Goal: Check status

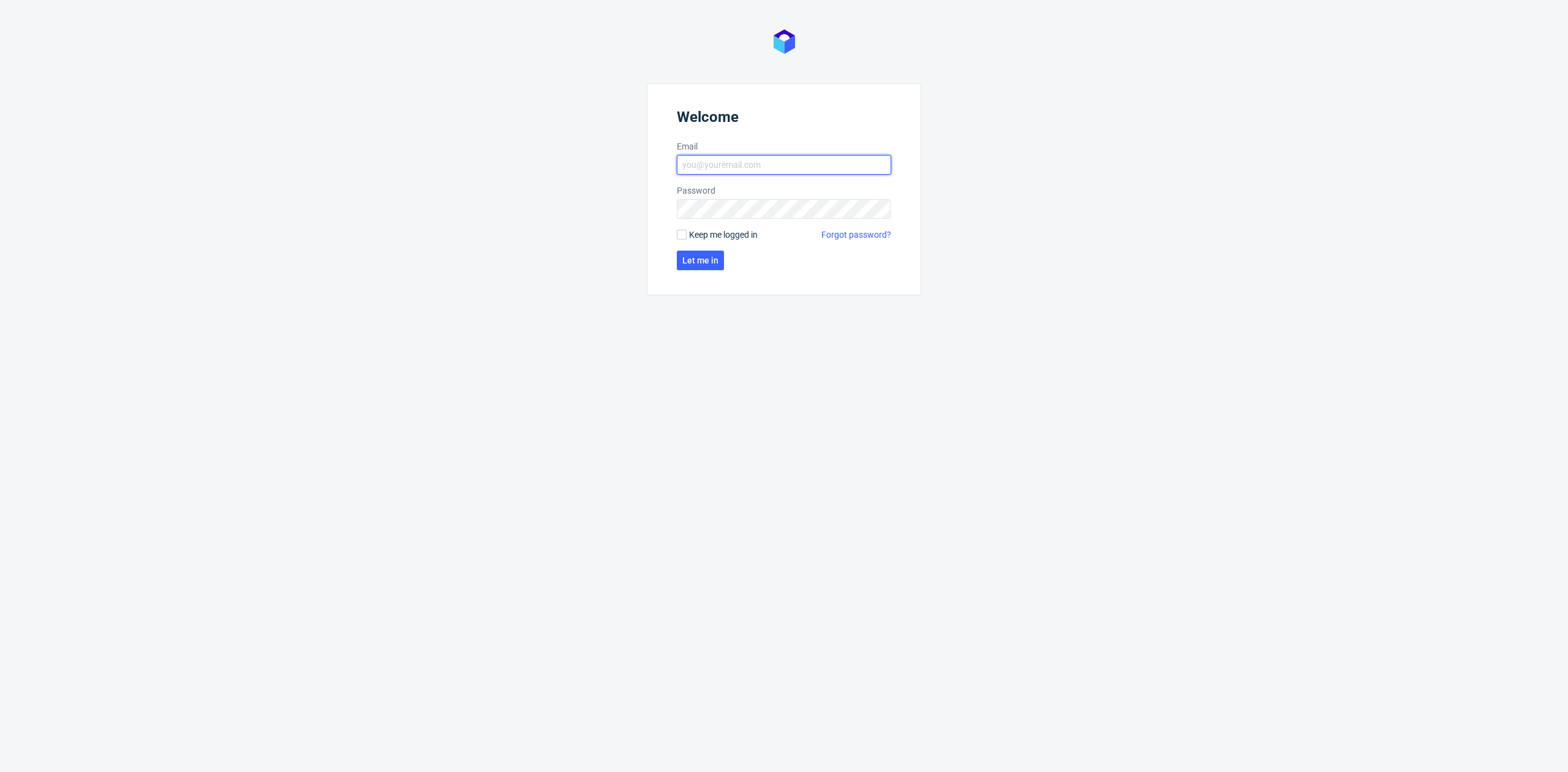
click at [792, 165] on input "Email" at bounding box center [784, 164] width 215 height 19
type input "[EMAIL_ADDRESS][DOMAIN_NAME]"
click button "Let me in" at bounding box center [700, 260] width 47 height 19
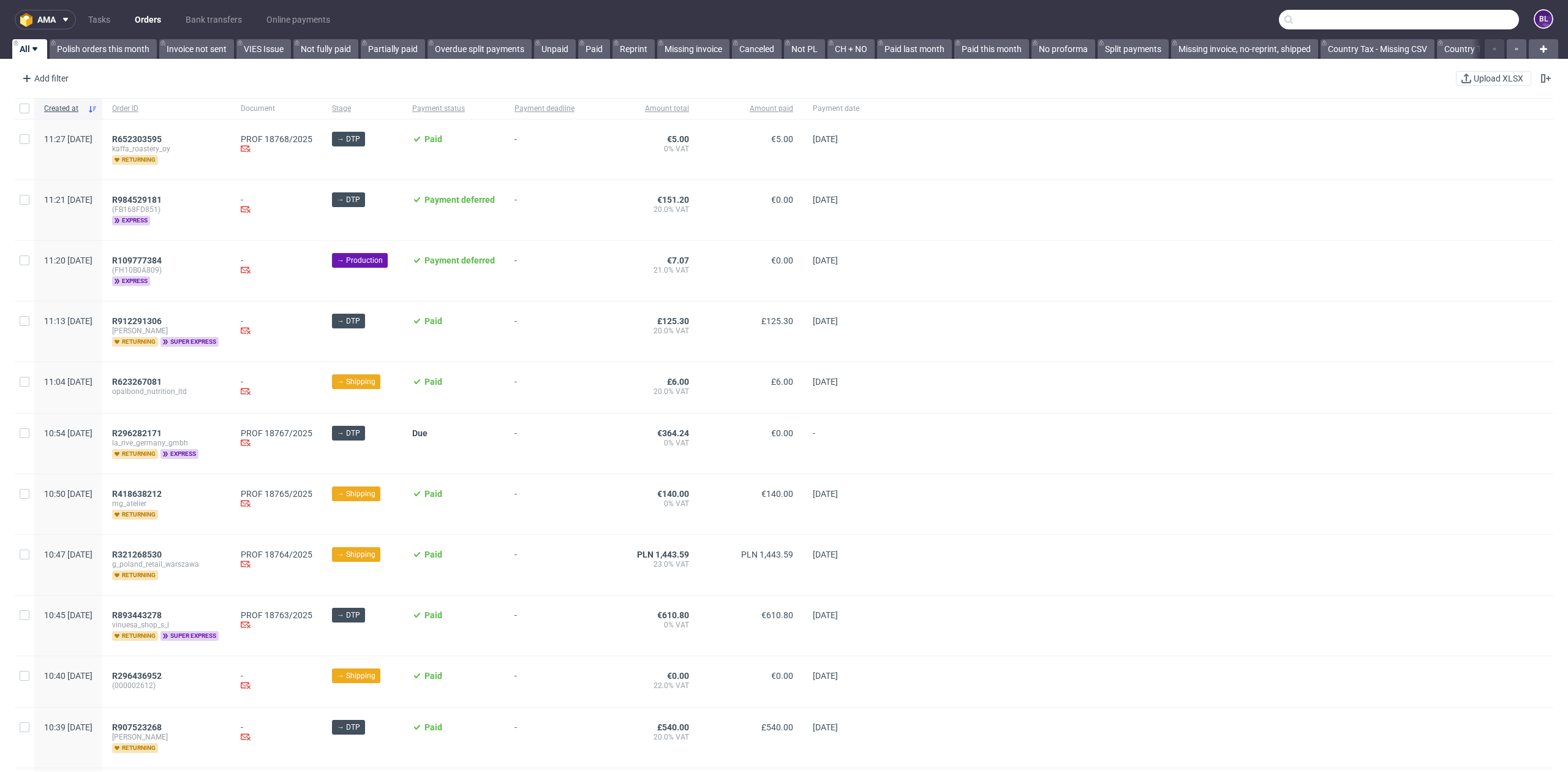
click at [1456, 16] on input "text" at bounding box center [1399, 19] width 240 height 19
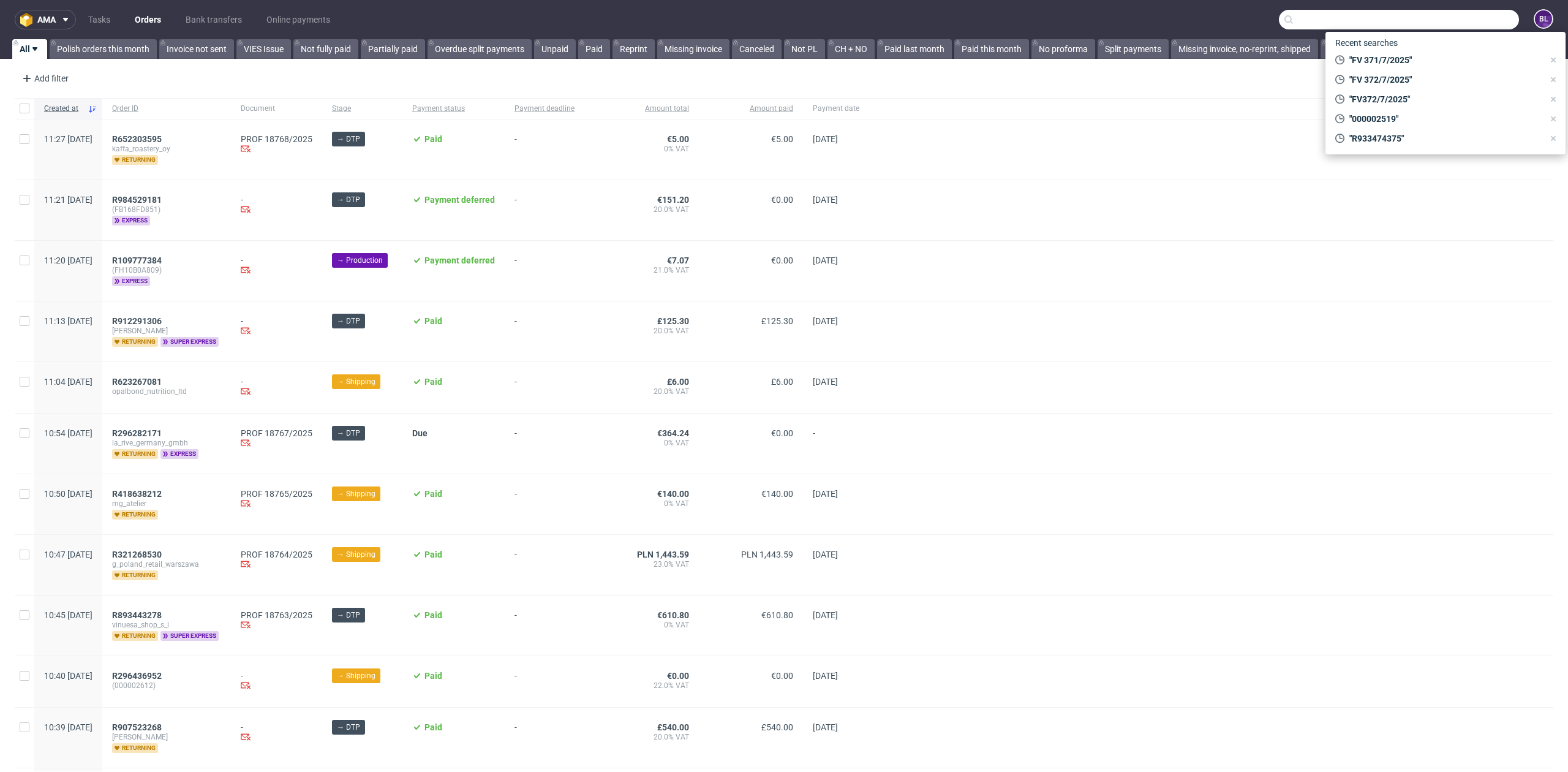
paste input "R920235208"
type input "R920235208"
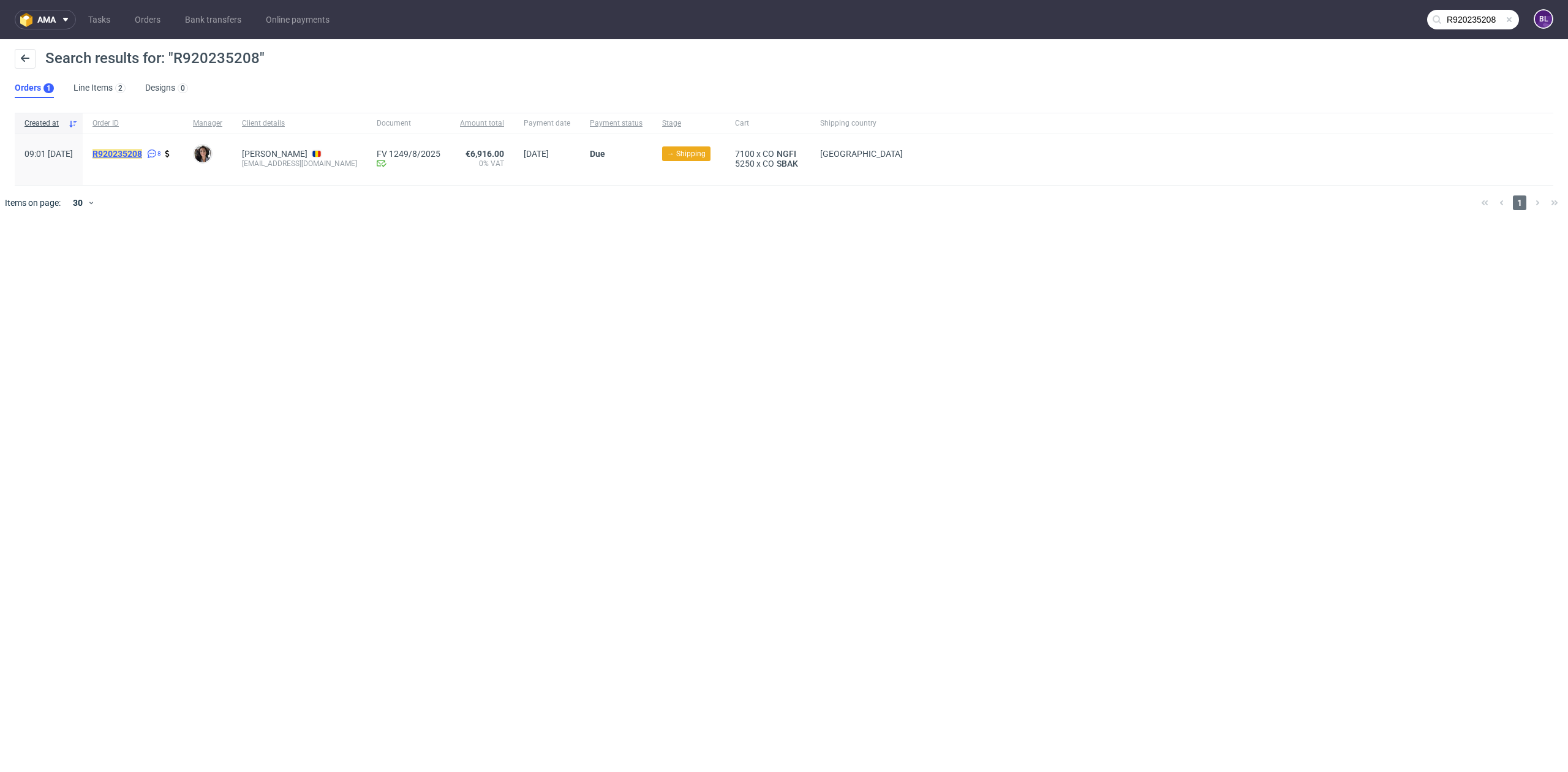
click at [142, 153] on mark "R920235208" at bounding box center [117, 153] width 49 height 10
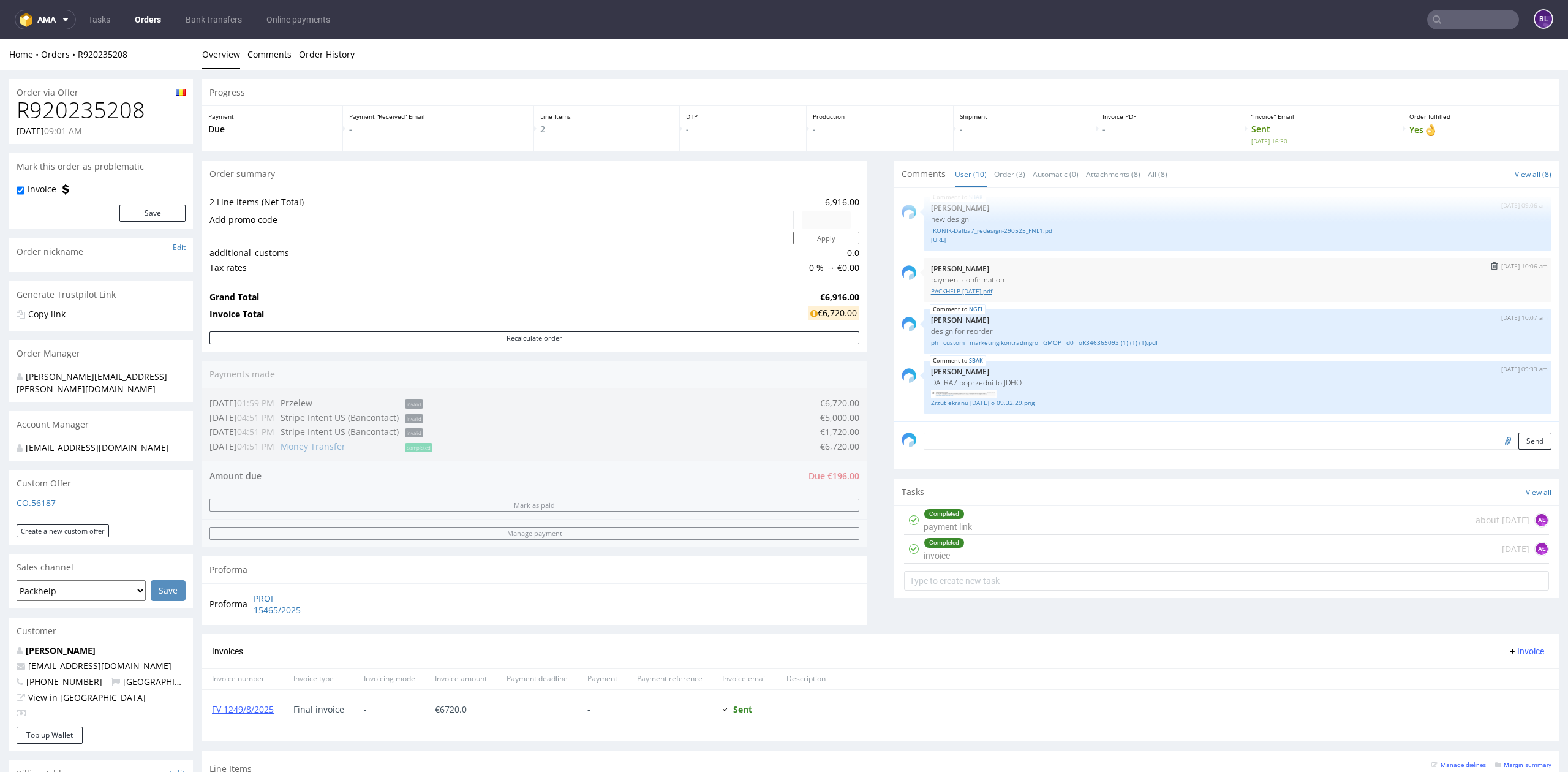
click at [970, 289] on link "PACKHELP [DATE].pdf" at bounding box center [1237, 292] width 613 height 9
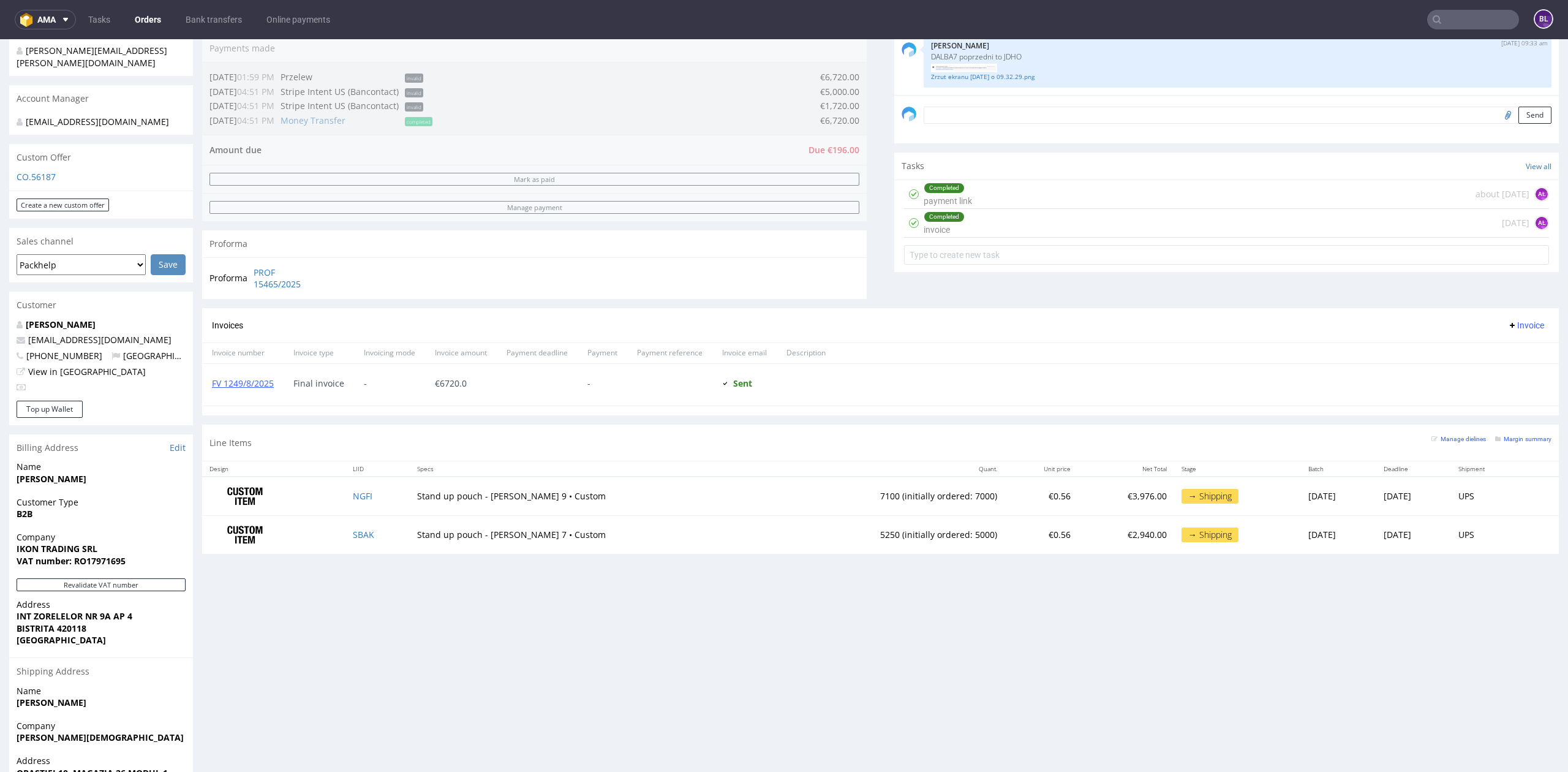
scroll to position [326, 0]
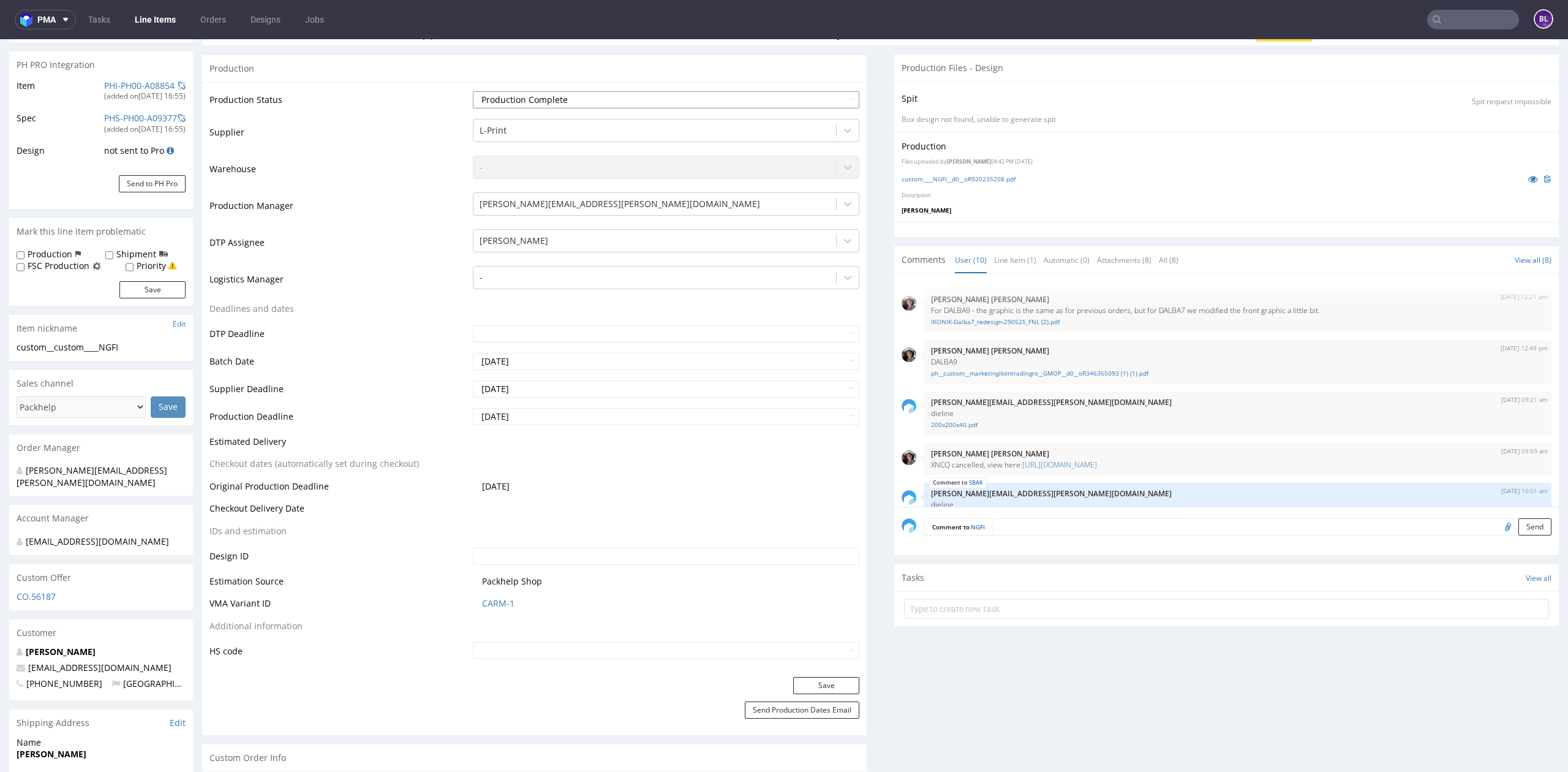
scroll to position [292, 0]
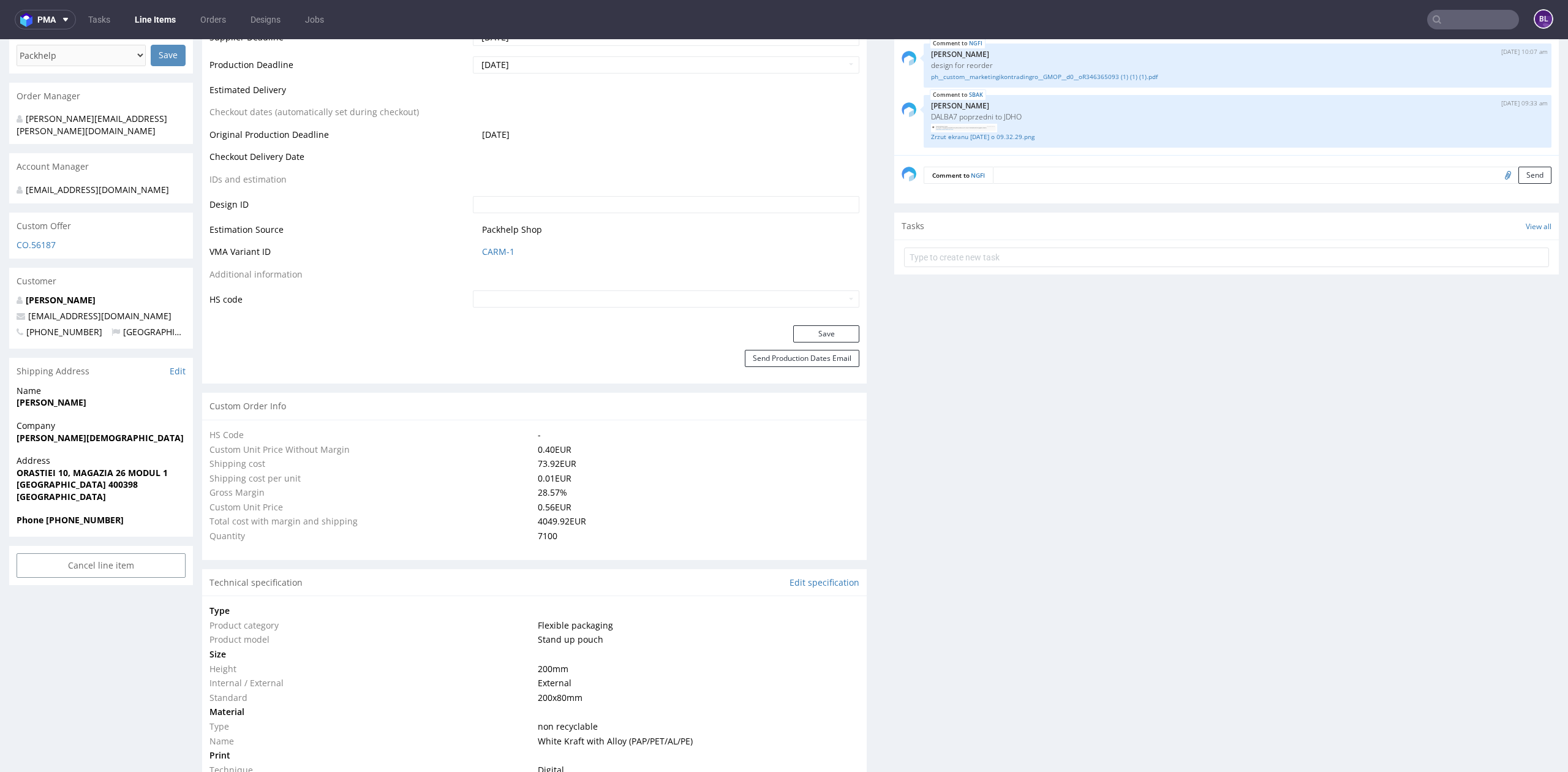
type input "7100"
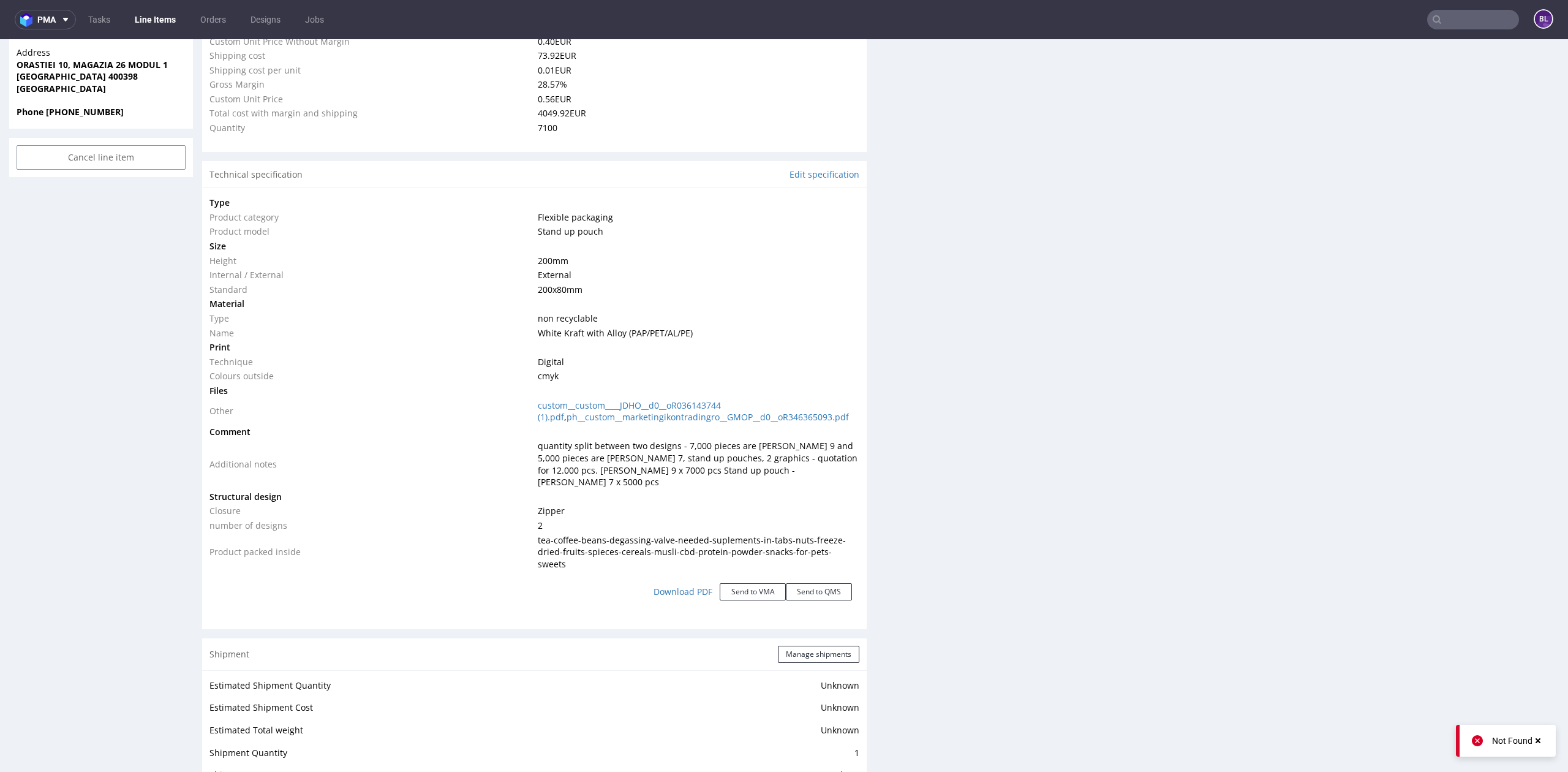
scroll to position [1339, 0]
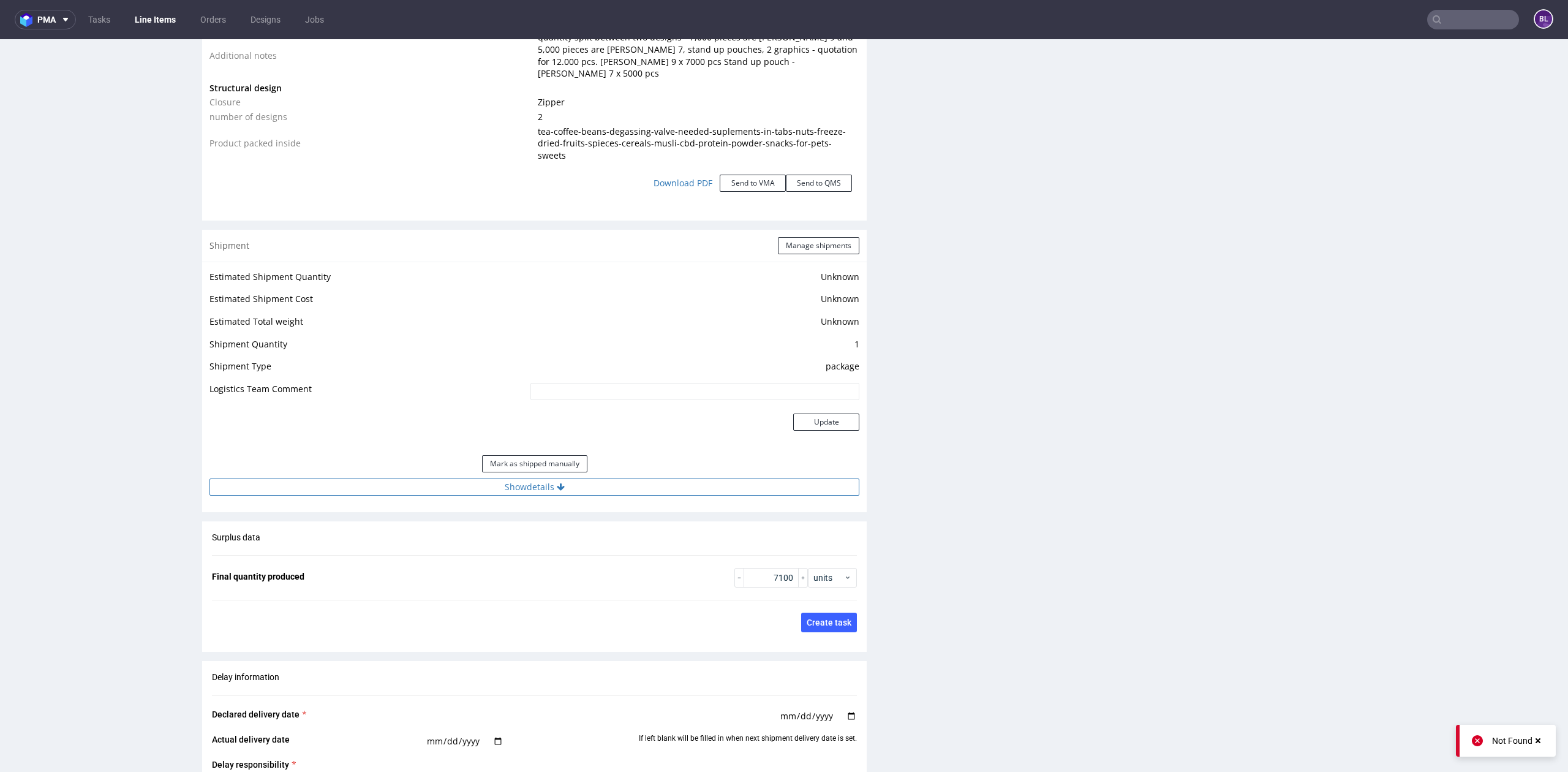
click at [534, 479] on button "Show details" at bounding box center [534, 487] width 650 height 17
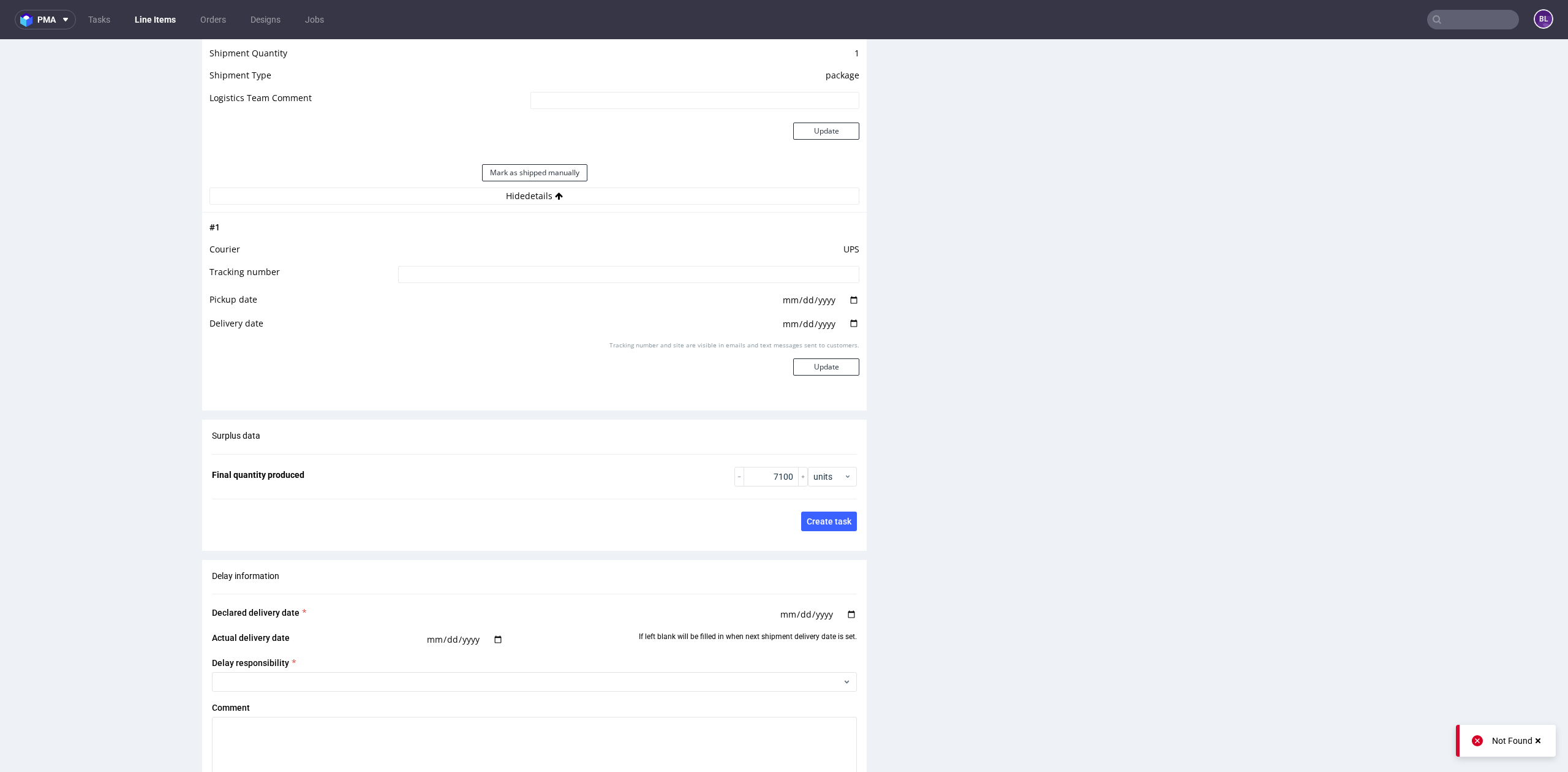
scroll to position [1666, 0]
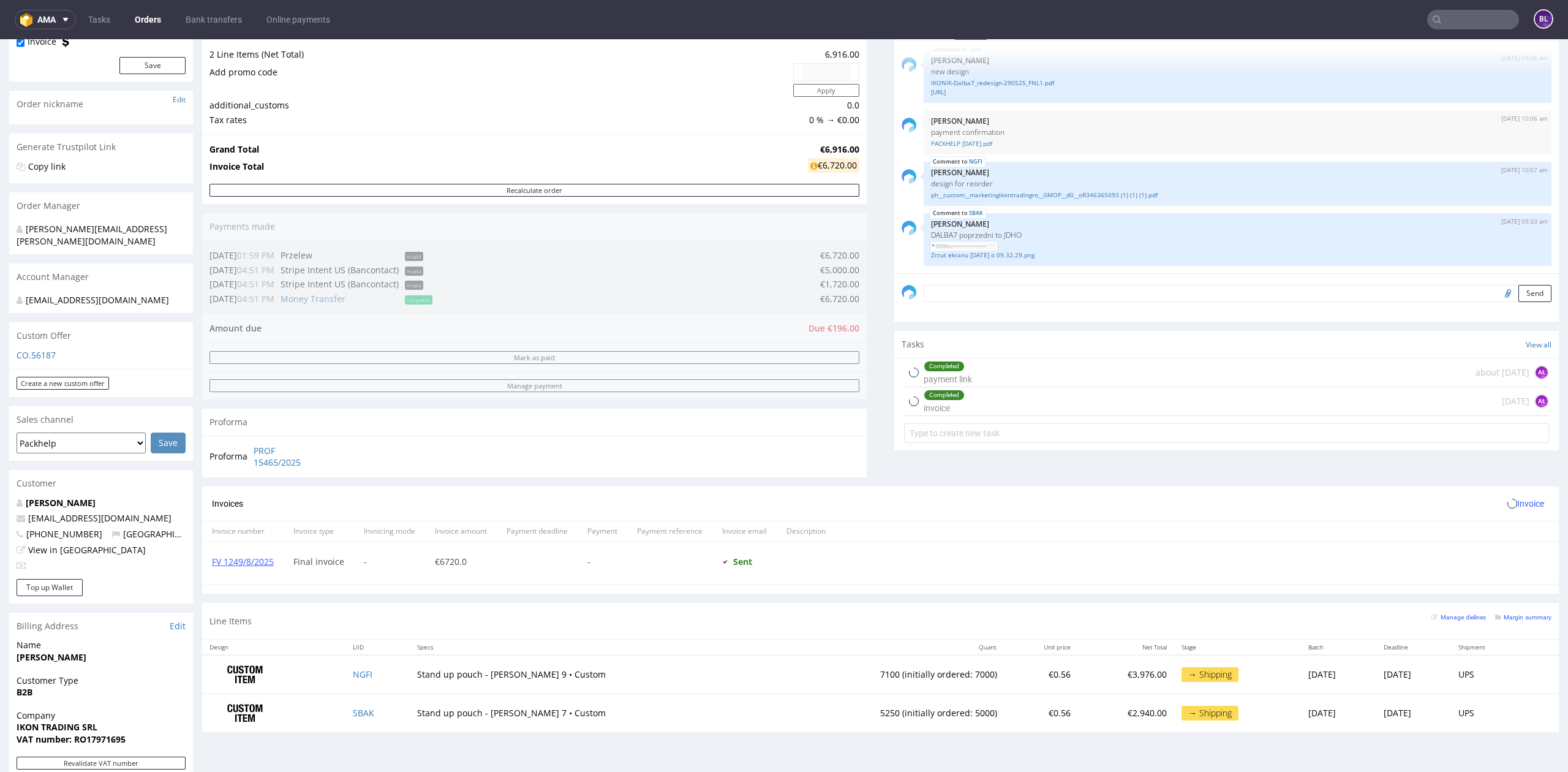
scroll to position [407, 0]
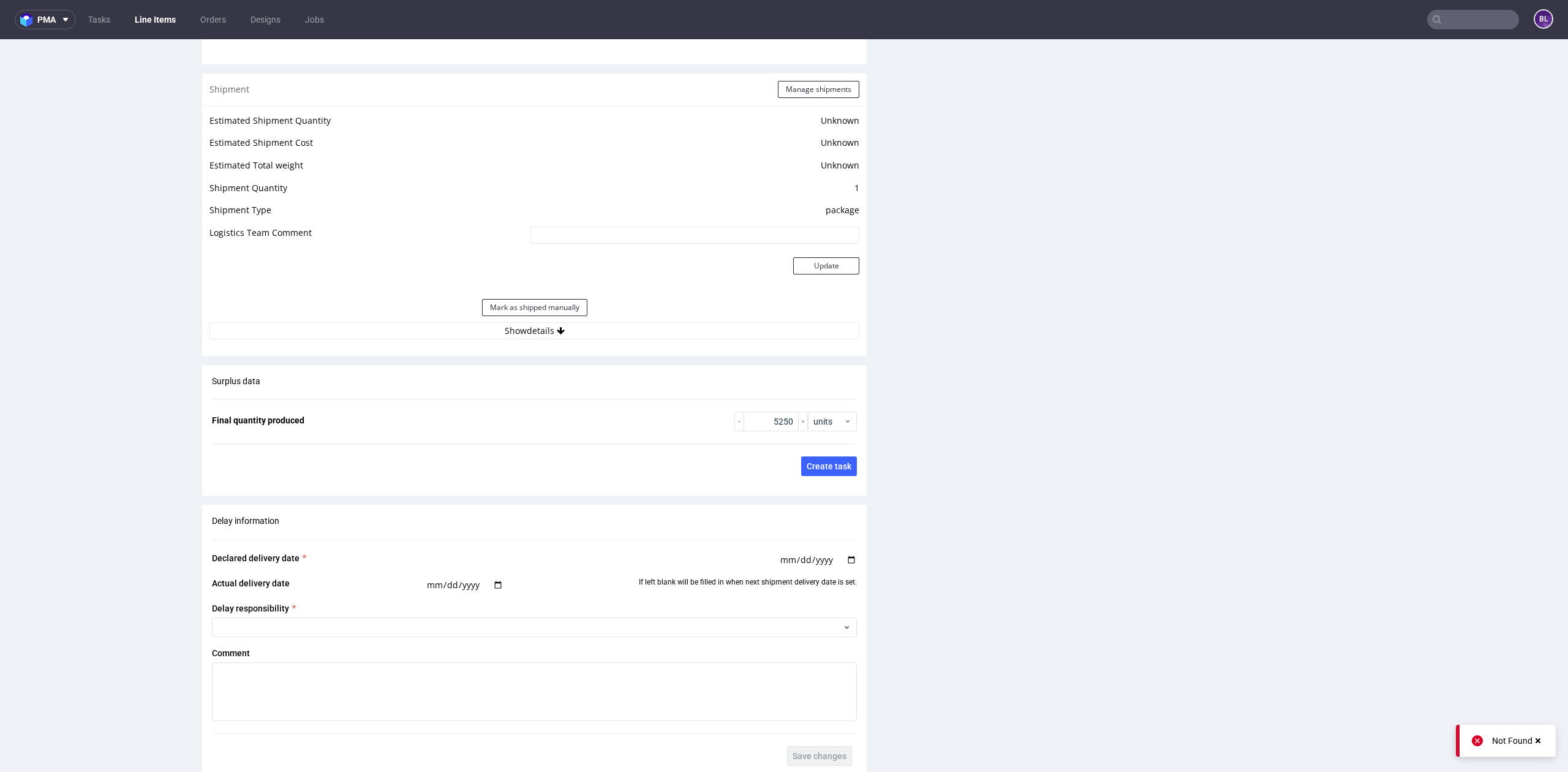
scroll to position [1498, 0]
click at [559, 319] on button "Show details" at bounding box center [534, 328] width 650 height 17
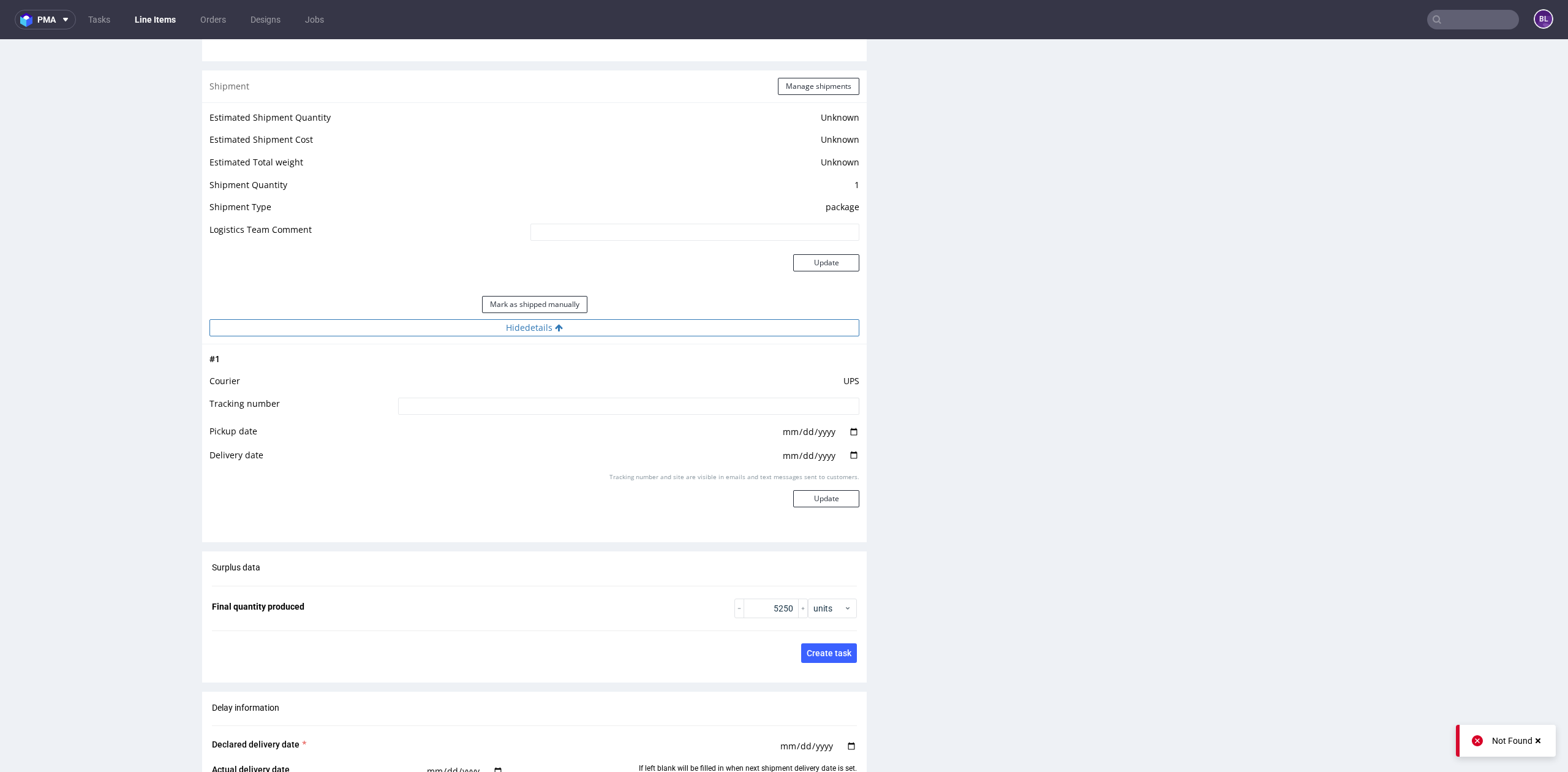
click at [559, 319] on button "Hide details" at bounding box center [534, 328] width 650 height 17
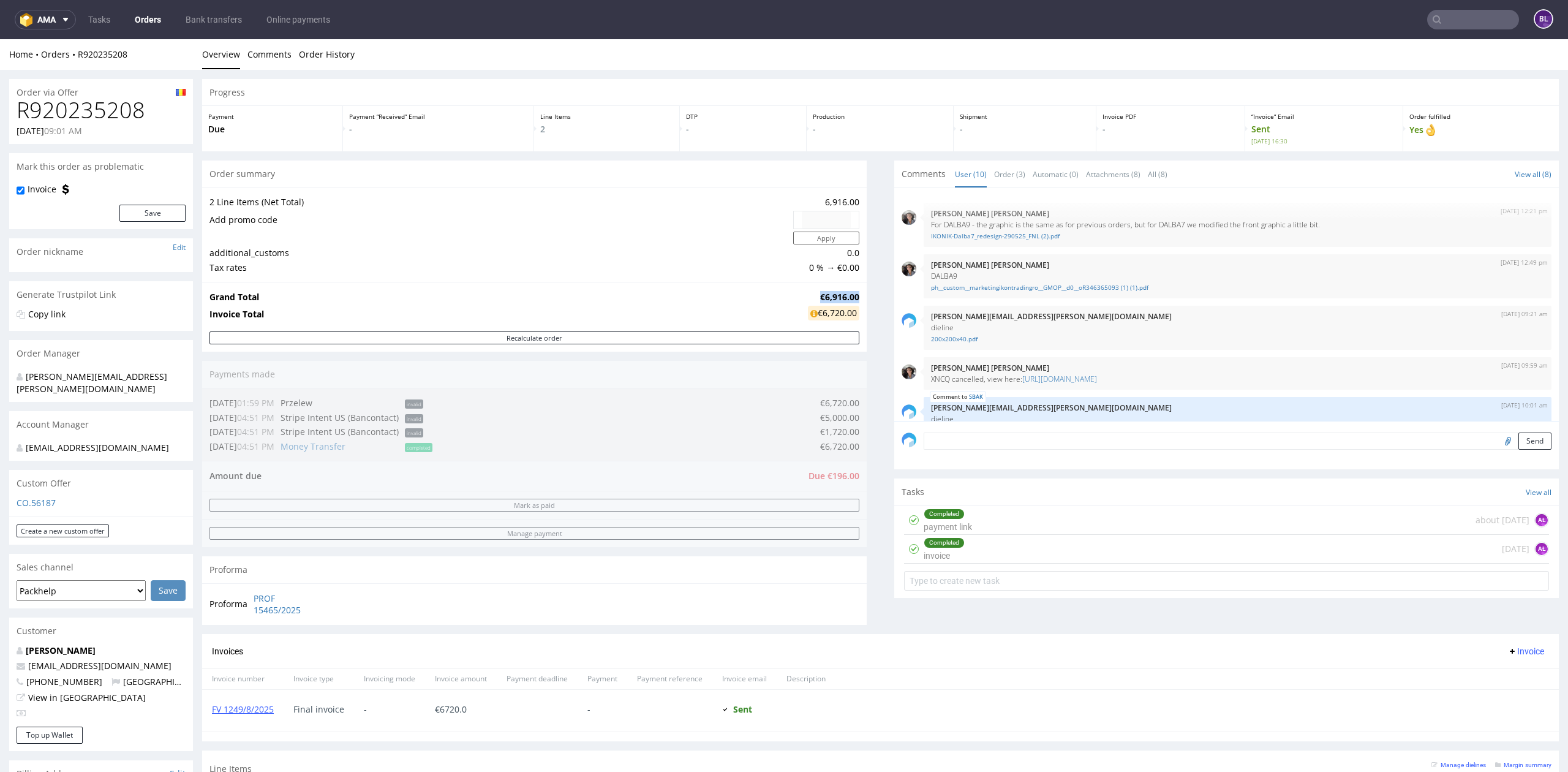
drag, startPoint x: 806, startPoint y: 297, endPoint x: 846, endPoint y: 296, distance: 40.0
click at [846, 296] on td "€6,916.00" at bounding box center [832, 297] width 55 height 15
click at [846, 296] on strong "€6,916.00" at bounding box center [839, 296] width 39 height 12
drag, startPoint x: 822, startPoint y: 304, endPoint x: 846, endPoint y: 312, distance: 25.3
click at [846, 312] on tbody "Grand Total €6,916.00 Invoice Total €6,720.00" at bounding box center [534, 307] width 650 height 35
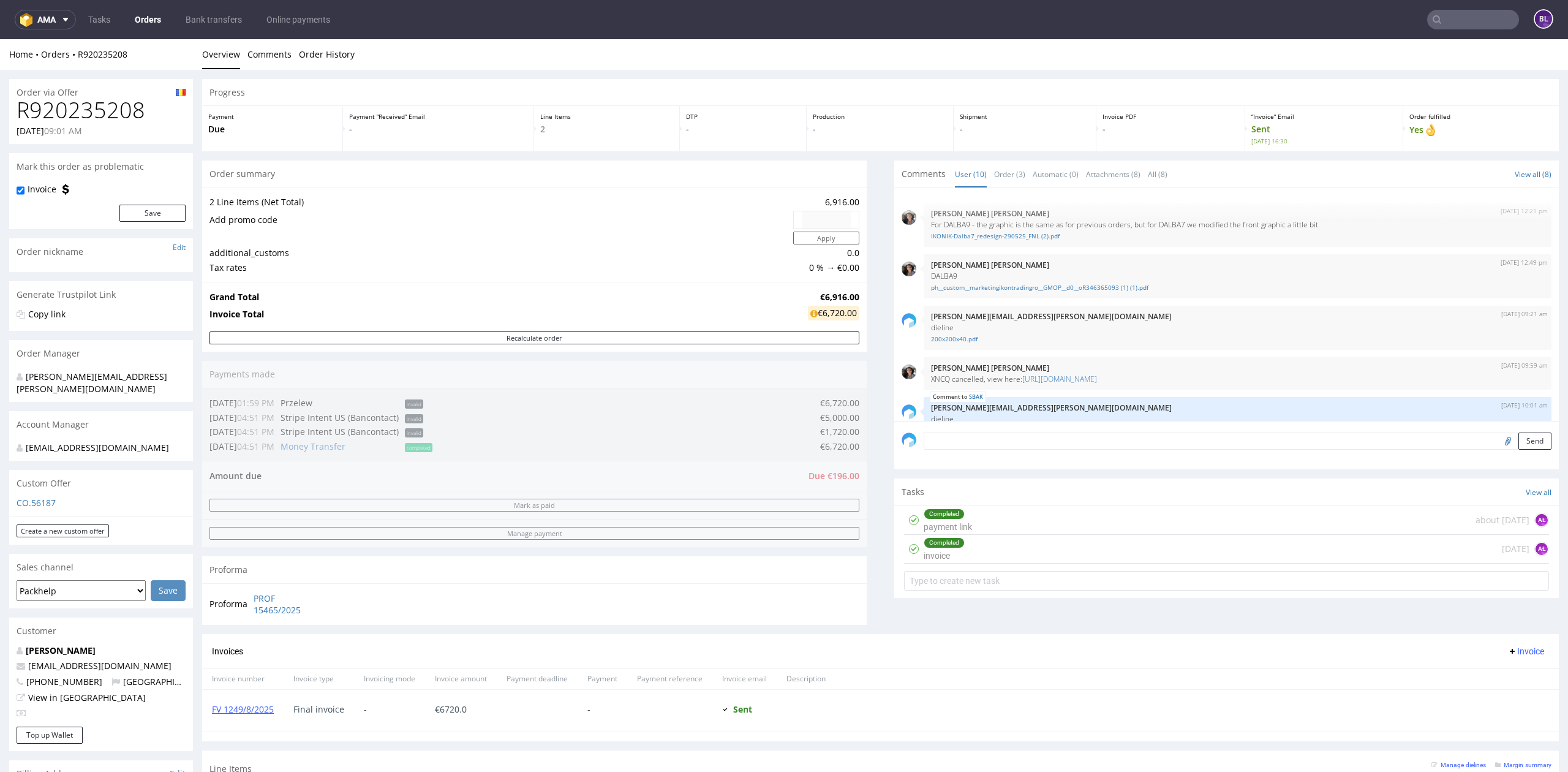
click at [846, 312] on div "€6,720.00" at bounding box center [833, 312] width 52 height 15
drag, startPoint x: 848, startPoint y: 314, endPoint x: 218, endPoint y: 293, distance: 630.3
click at [219, 292] on div "Grand Total €6,916.00 Invoice Total €6,720.00" at bounding box center [535, 306] width 665 height 49
click at [218, 293] on strong "Grand Total" at bounding box center [234, 296] width 49 height 12
drag, startPoint x: 209, startPoint y: 296, endPoint x: 846, endPoint y: 317, distance: 637.3
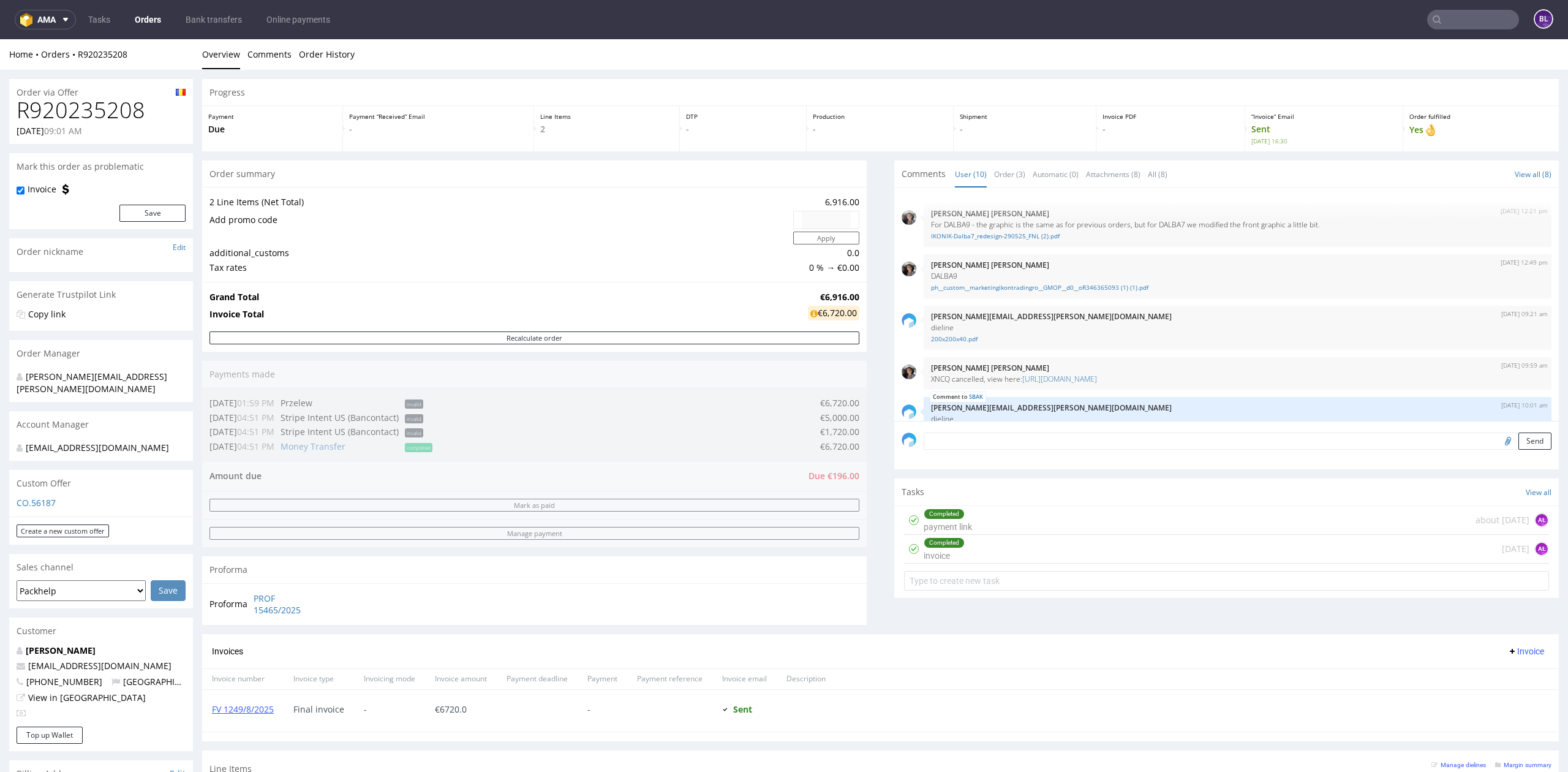
click at [846, 317] on tbody "Grand Total €6,916.00 Invoice Total €6,720.00" at bounding box center [534, 307] width 650 height 35
click at [846, 317] on div "€6,720.00" at bounding box center [833, 312] width 52 height 15
drag, startPoint x: 846, startPoint y: 317, endPoint x: 209, endPoint y: 182, distance: 651.1
click at [209, 182] on section "Order summary 2 Line Items (Net Total) 6,916.00 Add promo code Apply additional…" at bounding box center [535, 256] width 665 height 192
click at [209, 182] on div "Order summary" at bounding box center [535, 174] width 665 height 27
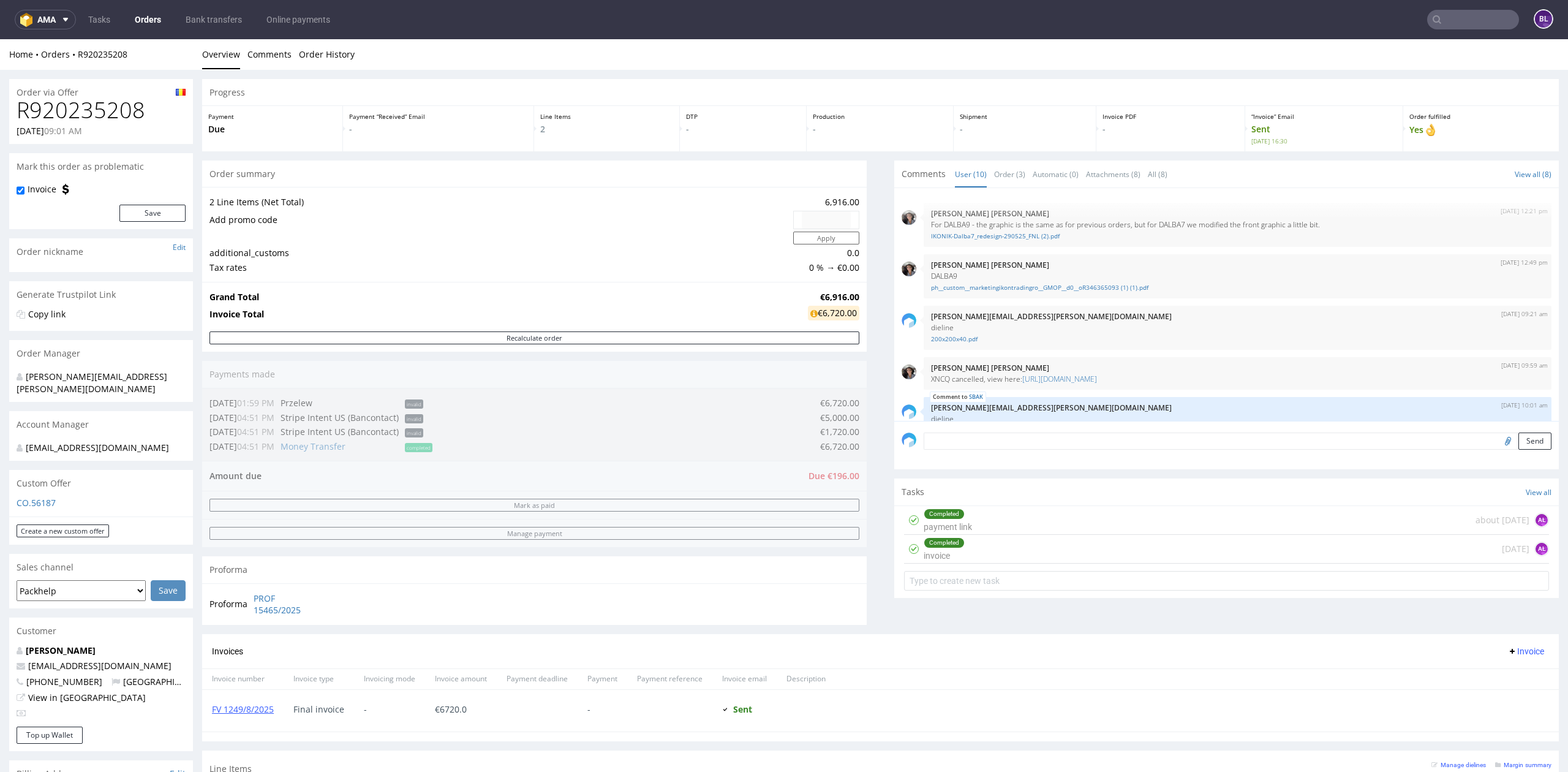
drag, startPoint x: 209, startPoint y: 177, endPoint x: 846, endPoint y: 315, distance: 651.8
click at [846, 315] on section "Order summary 2 Line Items (Net Total) 6,916.00 Add promo code Apply additional…" at bounding box center [535, 256] width 665 height 192
click at [846, 315] on div "€6,720.00" at bounding box center [833, 312] width 52 height 15
drag, startPoint x: 849, startPoint y: 316, endPoint x: 209, endPoint y: 174, distance: 655.6
click at [209, 174] on section "Order summary 2 Line Items (Net Total) 6,916.00 Add promo code Apply additional…" at bounding box center [535, 256] width 665 height 192
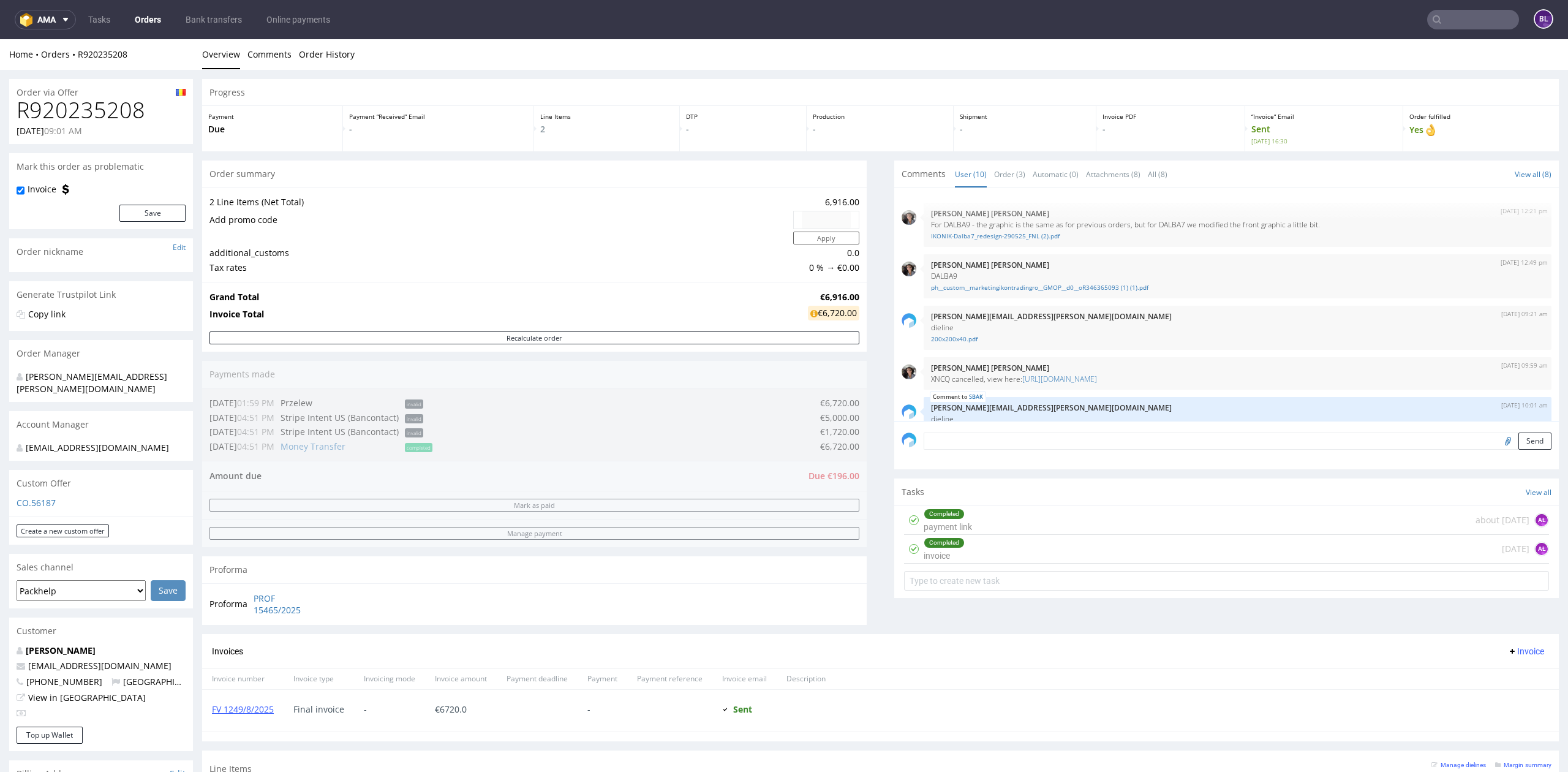
click at [209, 174] on div "Order summary" at bounding box center [535, 174] width 665 height 27
drag, startPoint x: 209, startPoint y: 172, endPoint x: 846, endPoint y: 314, distance: 652.6
click at [843, 314] on section "Order summary 2 Line Items (Net Total) 6,916.00 Add promo code Apply additional…" at bounding box center [535, 256] width 665 height 192
click at [846, 314] on div "€6,720.00" at bounding box center [833, 312] width 52 height 15
drag, startPoint x: 209, startPoint y: 175, endPoint x: 856, endPoint y: 302, distance: 659.3
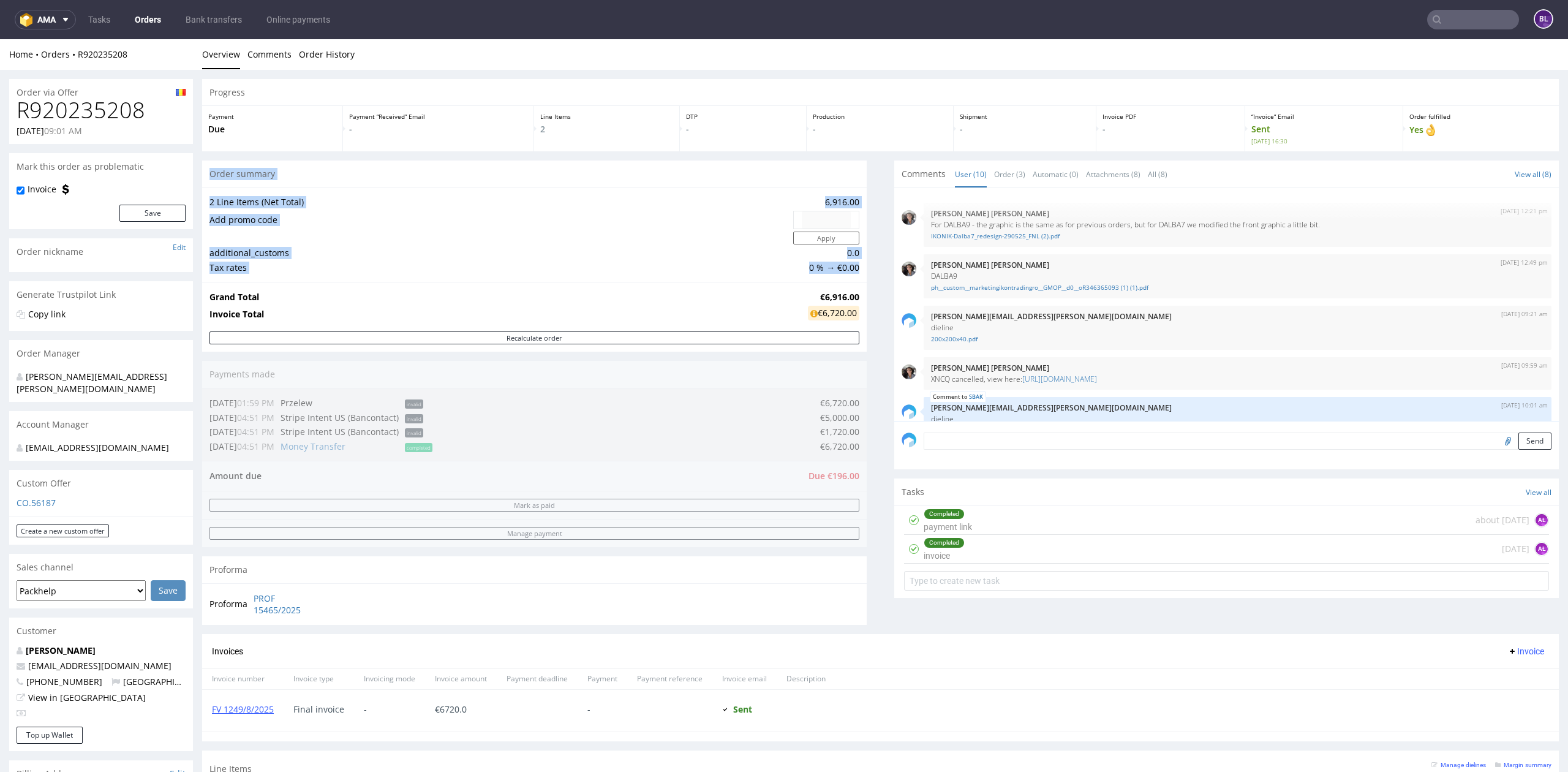
click at [856, 302] on div "Progress Payment Due Payment “Received” Email - Line Items 2 DTP - Production -…" at bounding box center [880, 484] width 1356 height 810
click at [855, 308] on div "Progress Payment Due Payment “Received” Email - Line Items 2 DTP - Production -…" at bounding box center [880, 484] width 1356 height 810
drag, startPoint x: 851, startPoint y: 312, endPoint x: 205, endPoint y: 179, distance: 659.5
click at [205, 179] on section "Order summary 2 Line Items (Net Total) 6,916.00 Add promo code Apply additional…" at bounding box center [535, 256] width 665 height 192
click at [205, 179] on div "Order summary" at bounding box center [535, 174] width 665 height 27
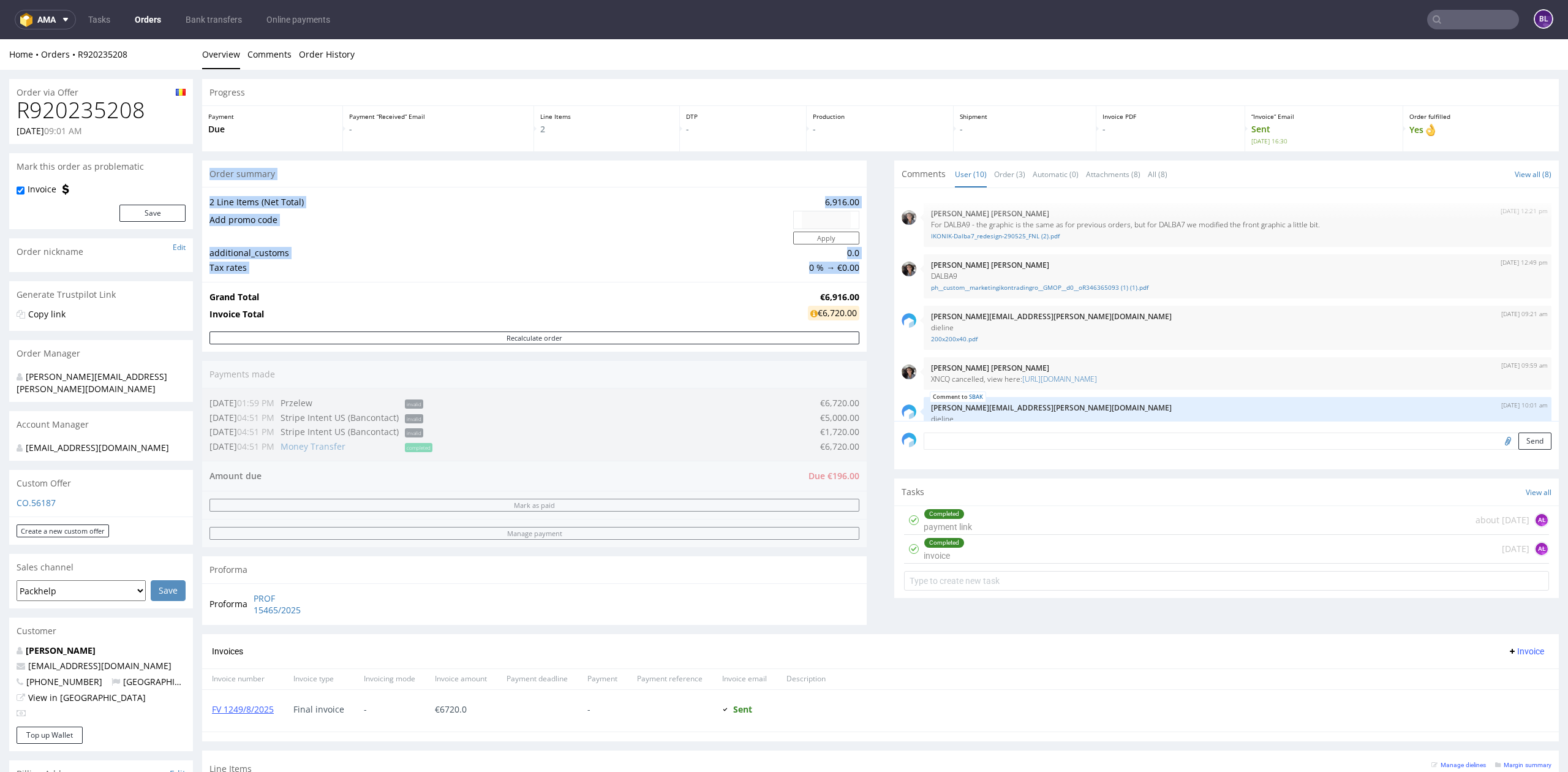
drag, startPoint x: 205, startPoint y: 174, endPoint x: 851, endPoint y: 317, distance: 661.6
click at [851, 317] on section "Order summary 2 Line Items (Net Total) 6,916.00 Add promo code Apply additional…" at bounding box center [535, 256] width 665 height 192
click at [851, 317] on div "Grand Total €6,916.00 Invoice Total €6,720.00" at bounding box center [535, 306] width 665 height 49
drag, startPoint x: 832, startPoint y: 310, endPoint x: 211, endPoint y: 176, distance: 635.3
click at [211, 176] on section "Order summary 2 Line Items (Net Total) 6,916.00 Add promo code Apply additional…" at bounding box center [535, 256] width 665 height 192
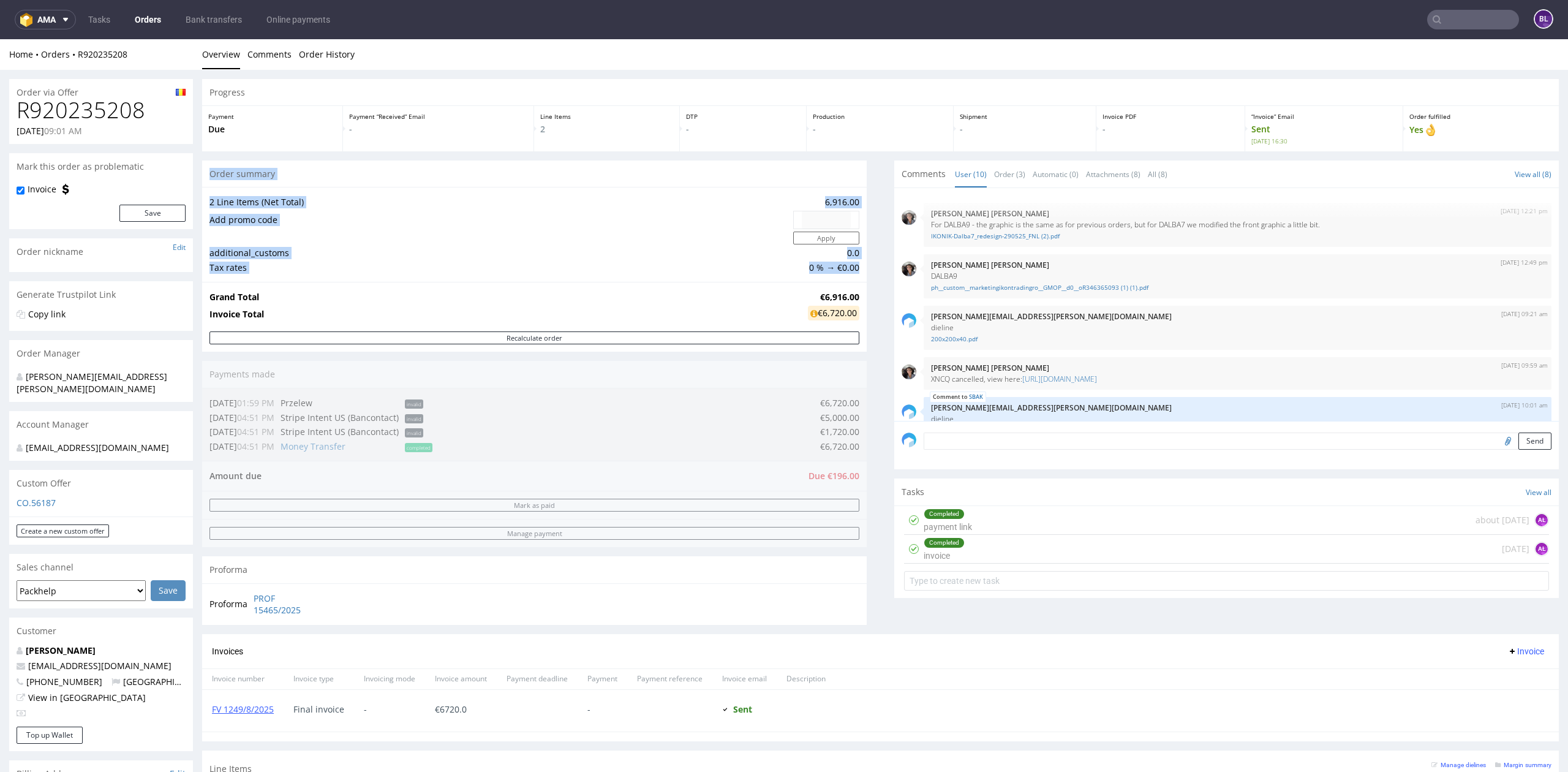
click at [209, 175] on div "Order summary" at bounding box center [535, 174] width 665 height 27
click at [207, 172] on div "Order summary" at bounding box center [535, 174] width 665 height 27
click at [214, 172] on div "Order summary" at bounding box center [535, 174] width 665 height 27
drag, startPoint x: 209, startPoint y: 172, endPoint x: 843, endPoint y: 316, distance: 650.1
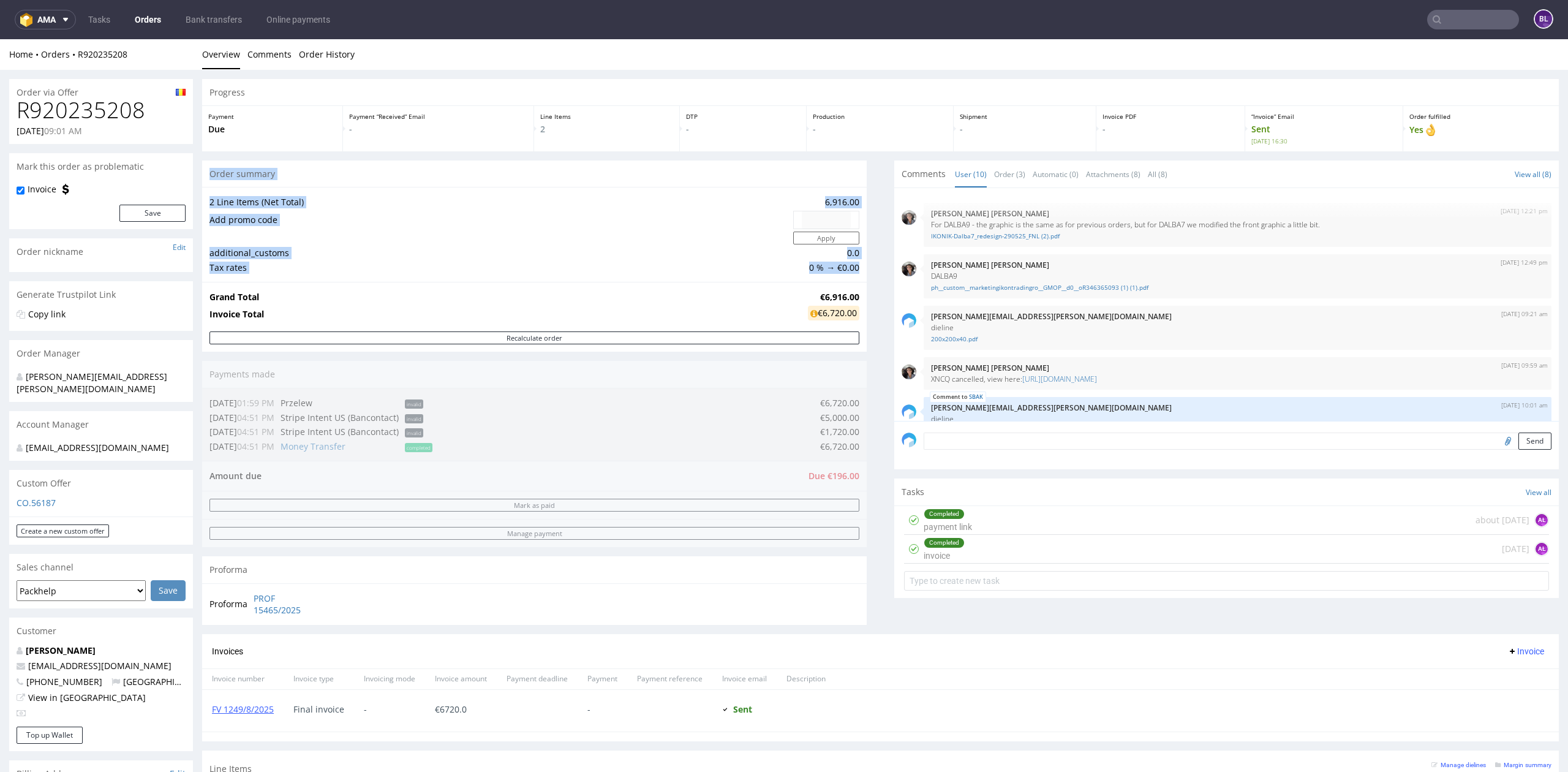
click at [843, 316] on section "Order summary 2 Line Items (Net Total) 6,916.00 Add promo code Apply additional…" at bounding box center [535, 256] width 665 height 192
click at [846, 316] on div "€6,720.00" at bounding box center [833, 312] width 52 height 15
drag, startPoint x: 846, startPoint y: 316, endPoint x: 219, endPoint y: 173, distance: 643.1
click at [219, 173] on section "Order summary 2 Line Items (Net Total) 6,916.00 Add promo code Apply additional…" at bounding box center [535, 256] width 665 height 192
click at [218, 173] on div "Order summary" at bounding box center [535, 174] width 665 height 27
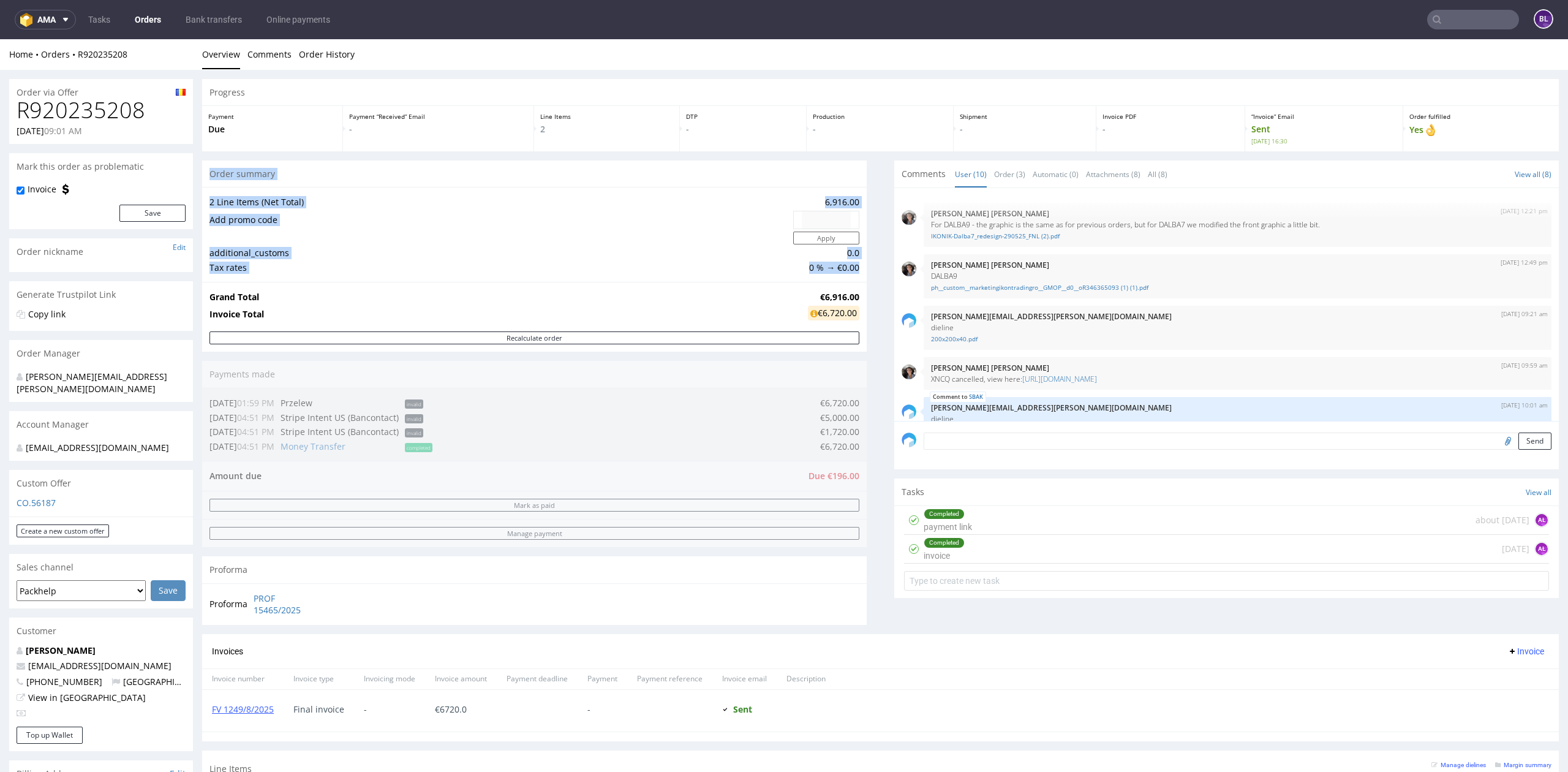
drag, startPoint x: 209, startPoint y: 172, endPoint x: 849, endPoint y: 317, distance: 656.2
click at [849, 317] on section "Order summary 2 Line Items (Net Total) 6,916.00 Add promo code Apply additional…" at bounding box center [535, 256] width 665 height 192
click at [849, 317] on div "Grand Total €6,916.00 Invoice Total €6,720.00" at bounding box center [535, 306] width 665 height 49
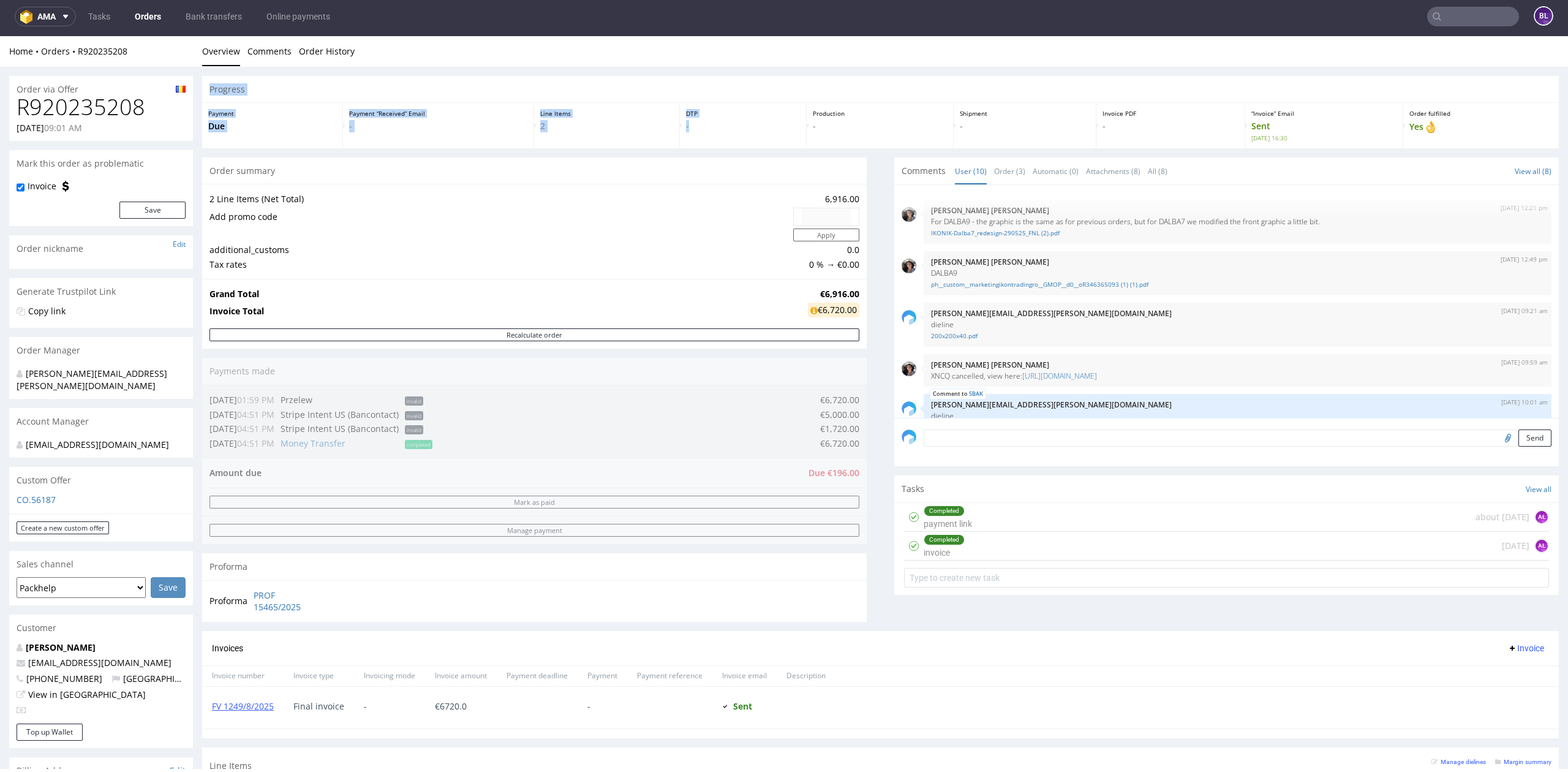
drag, startPoint x: 362, startPoint y: 101, endPoint x: 789, endPoint y: 123, distance: 427.6
click at [789, 123] on section "Progress Payment Due Payment “Received” Email - Line Items 2 DTP - Production -…" at bounding box center [880, 112] width 1356 height 72
